Goal: Transaction & Acquisition: Purchase product/service

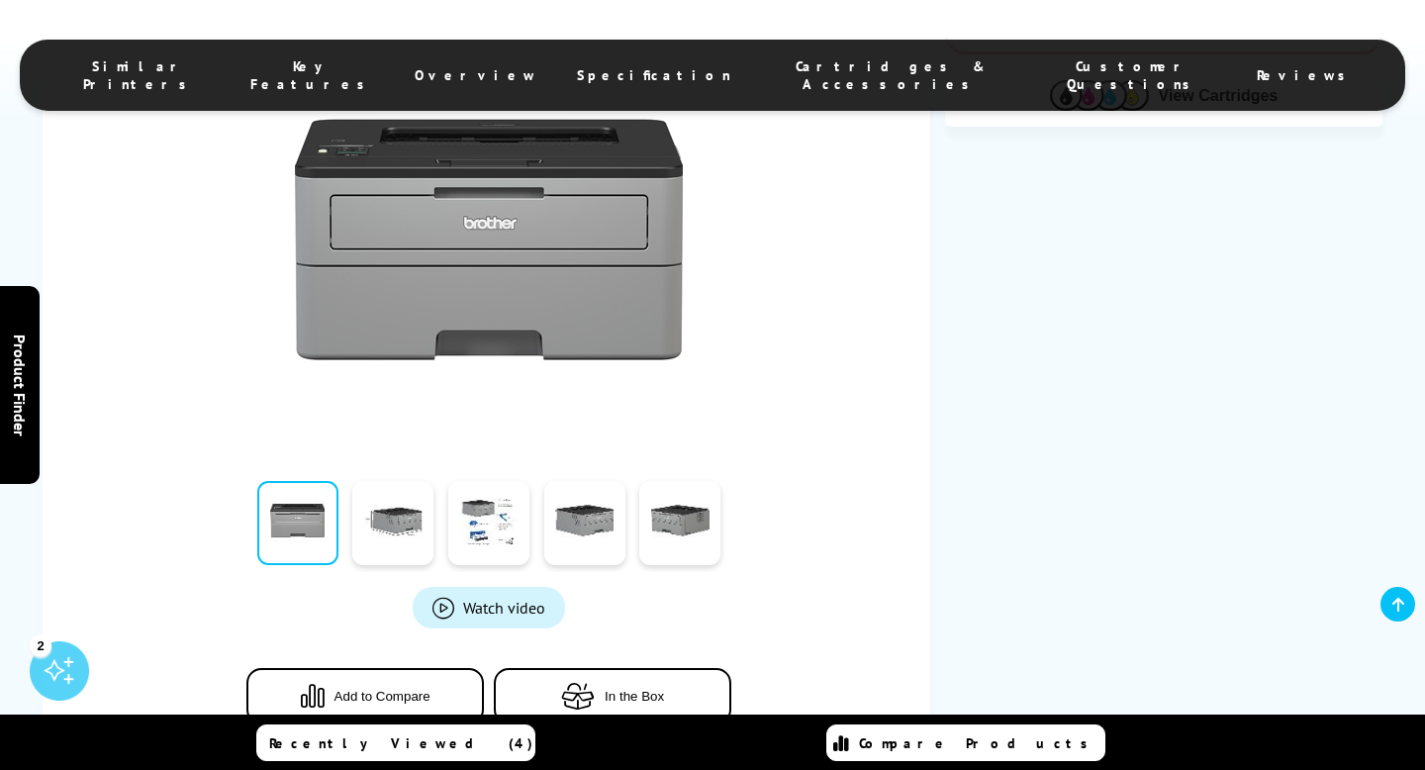
scroll to position [423, 0]
click at [605, 535] on link at bounding box center [584, 522] width 81 height 84
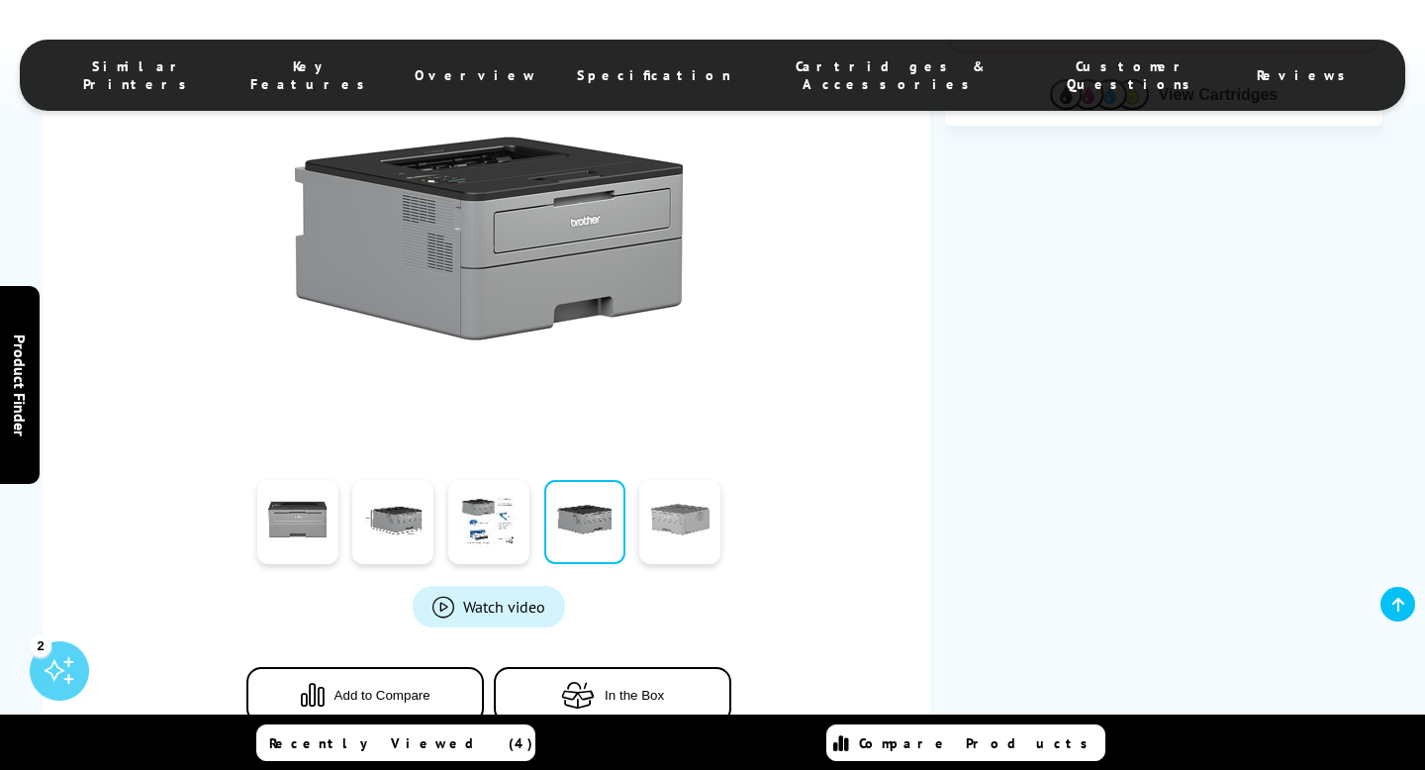
click at [667, 529] on link at bounding box center [679, 522] width 81 height 84
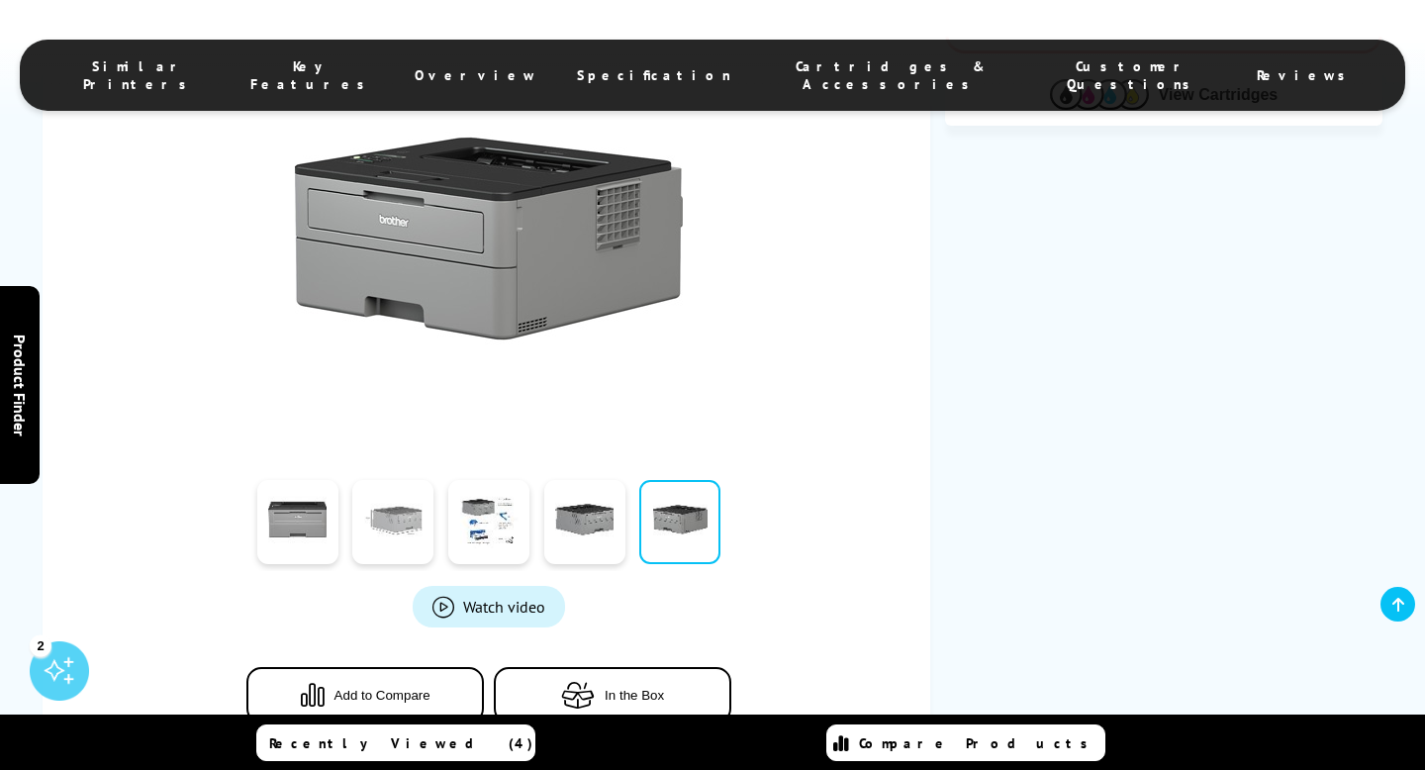
click at [385, 524] on link at bounding box center [392, 522] width 81 height 84
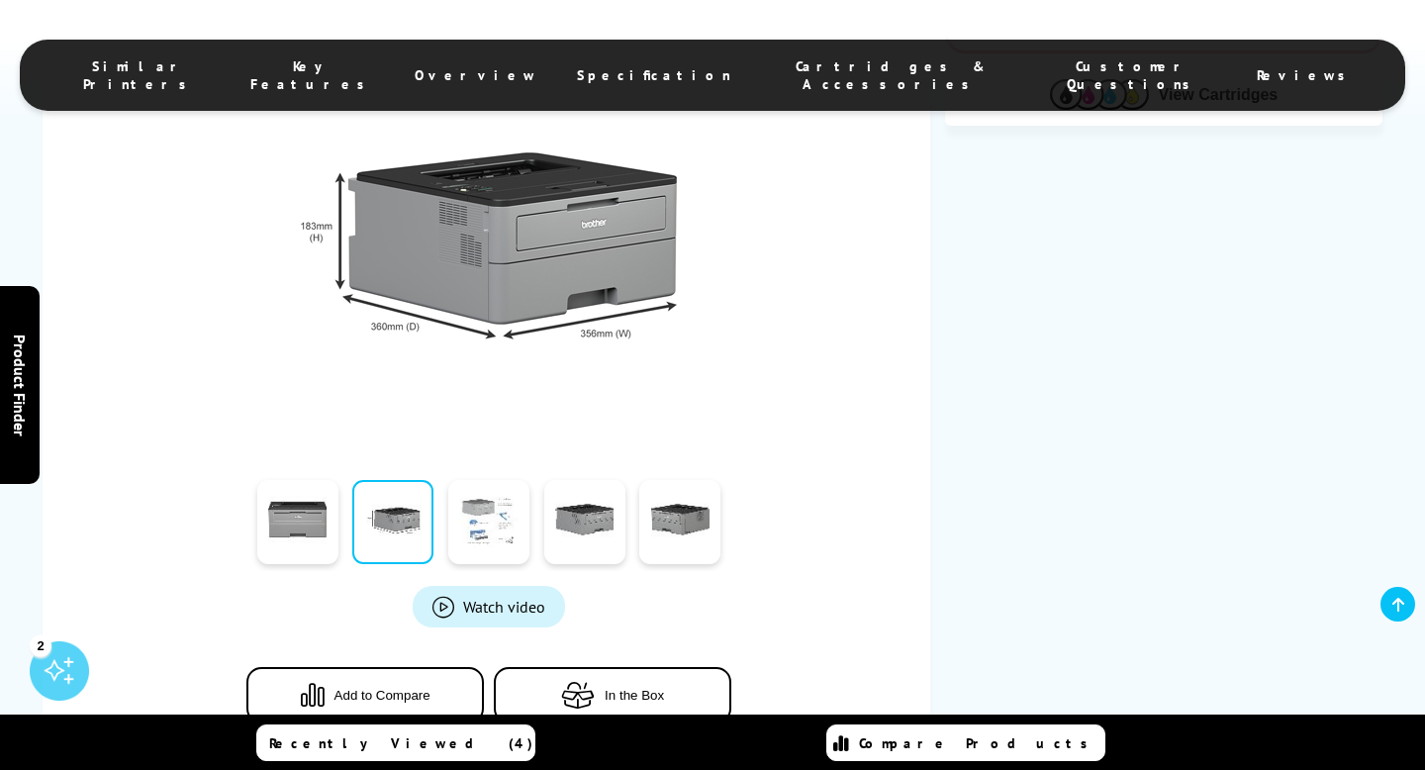
click at [469, 503] on link at bounding box center [488, 522] width 81 height 84
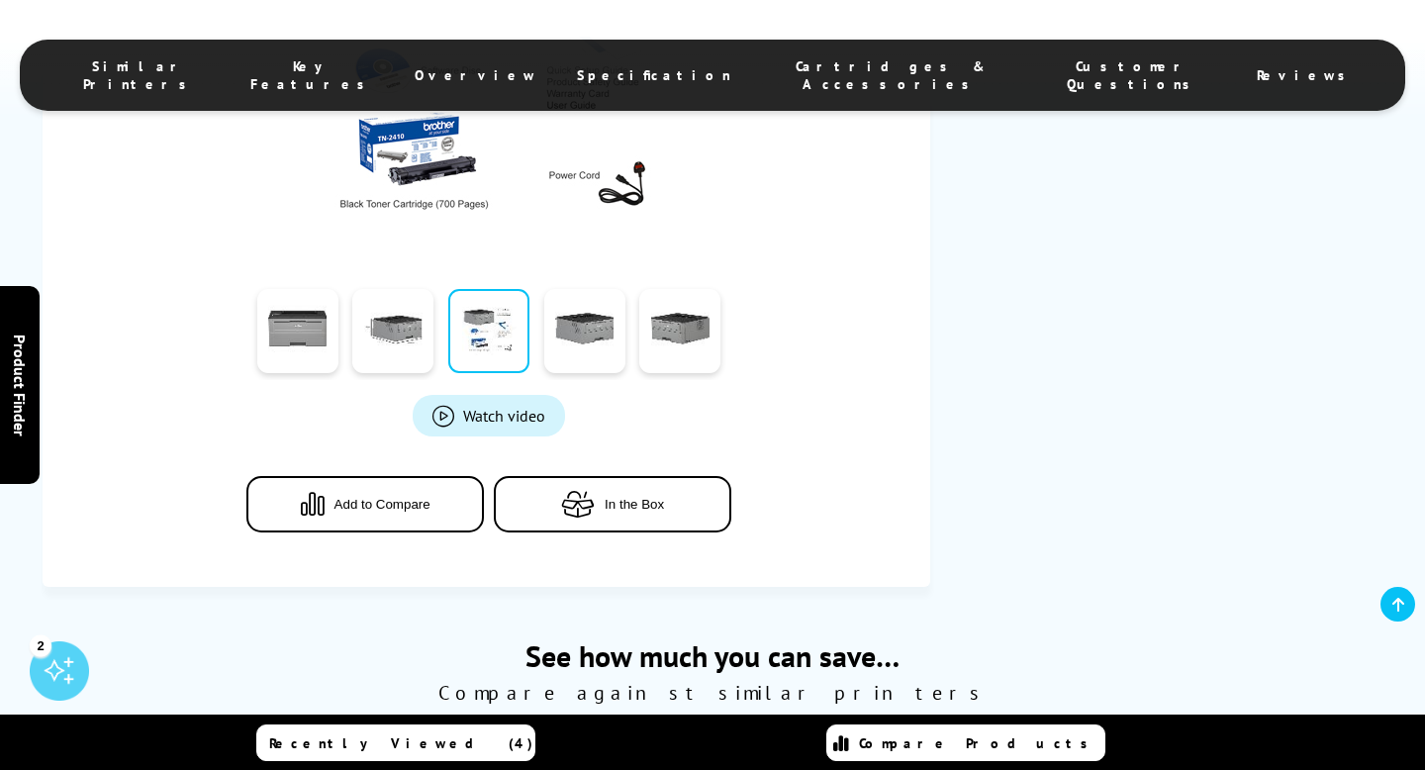
scroll to position [616, 0]
